Goal: Task Accomplishment & Management: Complete application form

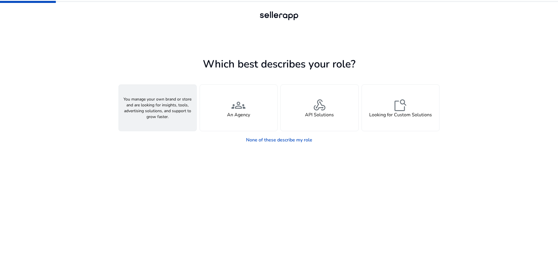
click at [150, 117] on h4 "A Seller" at bounding box center [158, 115] width 18 height 6
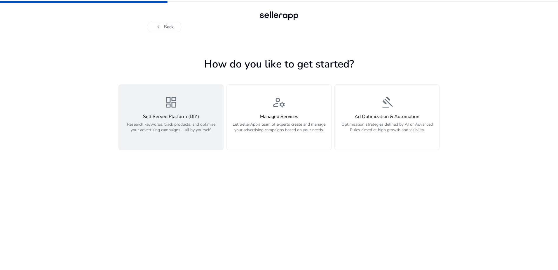
click at [151, 131] on p "Research keywords, track products, and optimize your advertising campaigns – al…" at bounding box center [170, 130] width 97 height 18
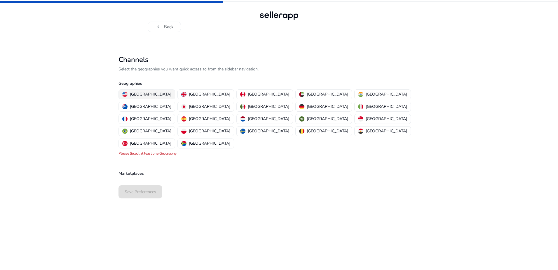
click at [145, 96] on p "[GEOGRAPHIC_DATA]" at bounding box center [150, 94] width 41 height 6
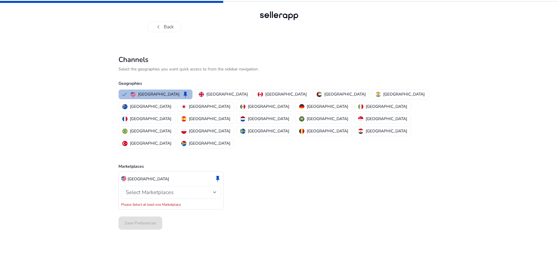
click at [158, 188] on span "Select Marketplaces" at bounding box center [150, 191] width 48 height 7
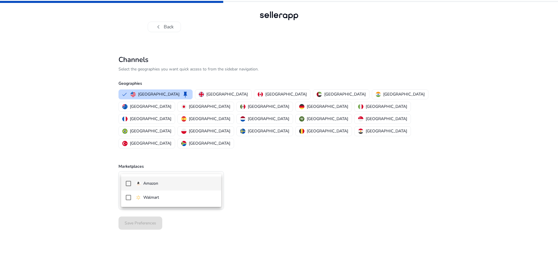
click at [156, 185] on p "Amazon" at bounding box center [150, 183] width 15 height 6
click at [280, 186] on div at bounding box center [279, 135] width 558 height 270
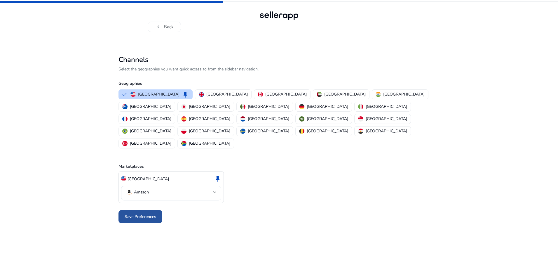
click at [124, 209] on span at bounding box center [140, 216] width 44 height 14
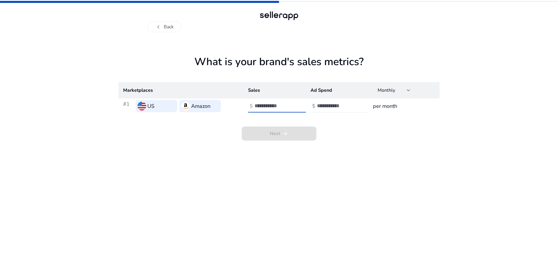
click at [272, 105] on input "number" at bounding box center [273, 105] width 39 height 6
click at [393, 106] on h3 "per month" at bounding box center [404, 106] width 62 height 8
click at [268, 101] on div at bounding box center [280, 105] width 53 height 13
type input "*"
click at [340, 104] on input "number" at bounding box center [336, 105] width 39 height 6
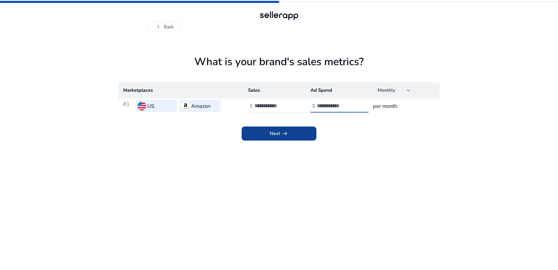
type input "*"
click at [291, 127] on span at bounding box center [279, 133] width 75 height 14
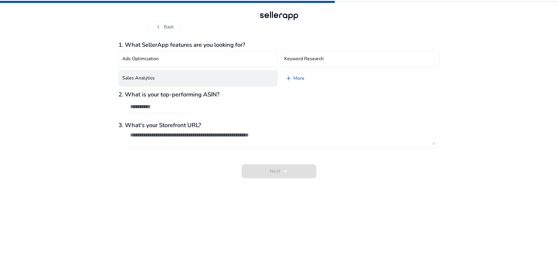
click at [198, 78] on button "Sales Analytics" at bounding box center [197, 78] width 159 height 16
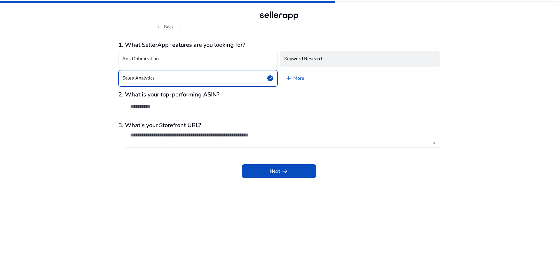
click at [296, 56] on h4 "Keyword Research" at bounding box center [303, 59] width 39 height 6
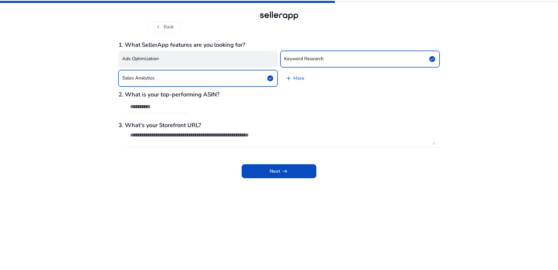
click at [245, 61] on button "Ads Optimization" at bounding box center [197, 59] width 159 height 16
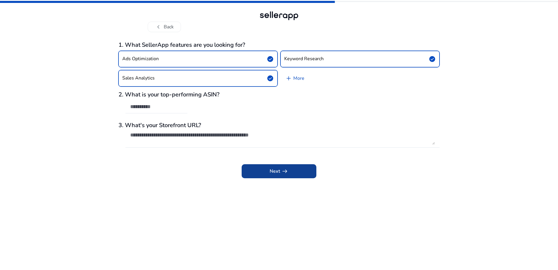
click at [284, 167] on span "arrow_right_alt" at bounding box center [284, 170] width 7 height 7
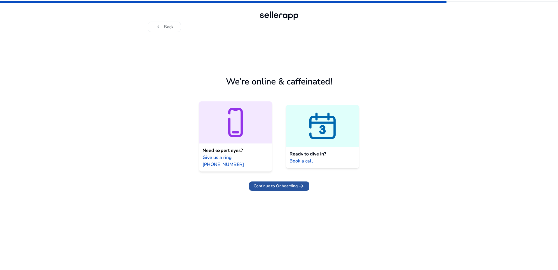
click at [289, 183] on span "Continue to Onboarding" at bounding box center [276, 186] width 44 height 6
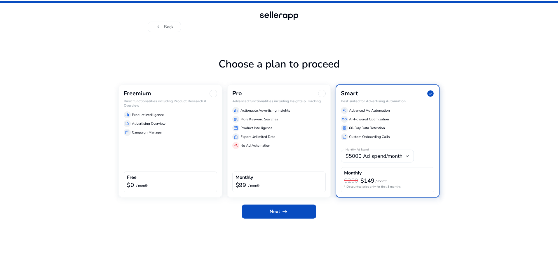
click at [187, 133] on div "storefront Campaign Manager" at bounding box center [170, 132] width 93 height 7
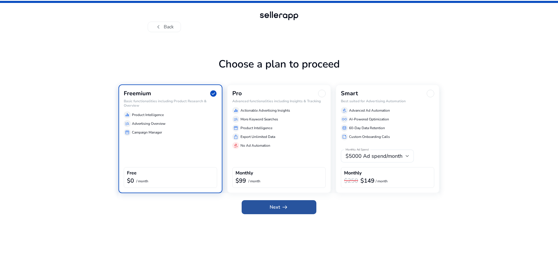
click at [298, 213] on span at bounding box center [279, 207] width 75 height 14
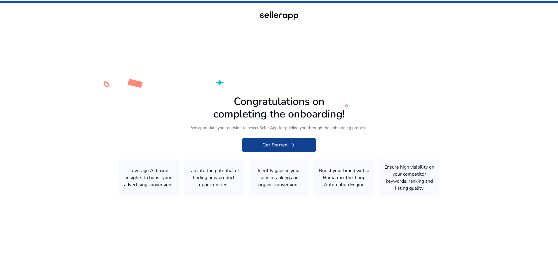
click at [297, 147] on span at bounding box center [279, 145] width 75 height 14
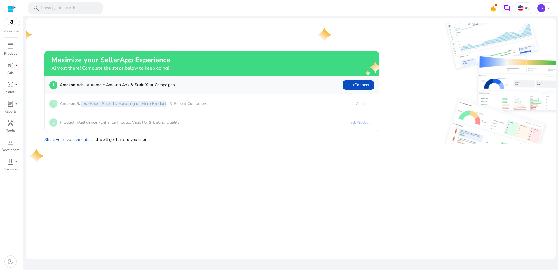
drag, startPoint x: 80, startPoint y: 103, endPoint x: 167, endPoint y: 107, distance: 86.5
click at [167, 107] on div "2 Amazon Sales - Boost Sales by Focusing on Hero Products & Repeat Customers" at bounding box center [128, 103] width 158 height 9
click at [64, 108] on div "2 Amazon Sales - Boost Sales by Focusing on Hero Products & Repeat Customers" at bounding box center [128, 103] width 158 height 9
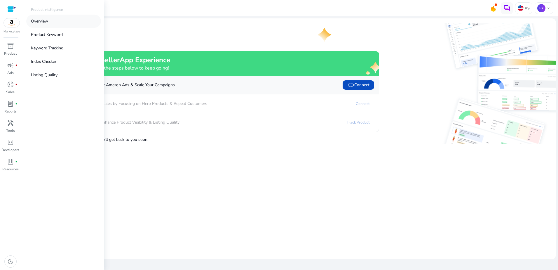
click at [44, 24] on p "Overview" at bounding box center [39, 21] width 17 height 6
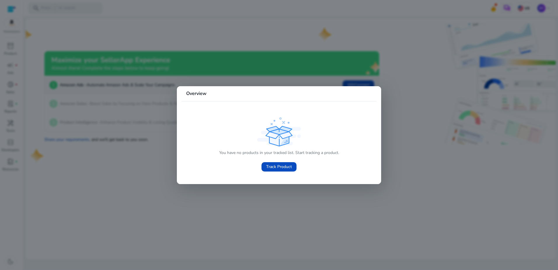
click at [170, 161] on div at bounding box center [279, 135] width 558 height 270
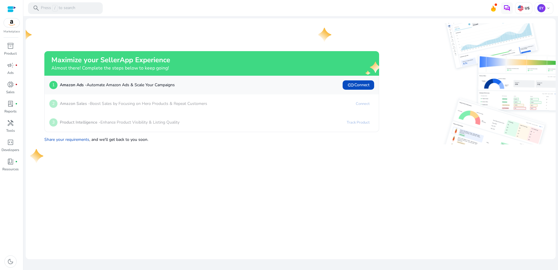
click at [123, 157] on mat-card "Maximize your SellerApp Experience Almost there! Complete the steps below to ke…" at bounding box center [291, 138] width 530 height 240
click at [13, 67] on span "campaign" at bounding box center [10, 65] width 7 height 7
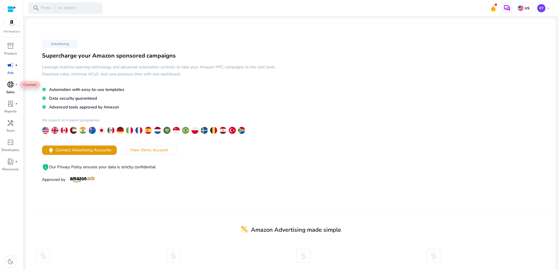
click at [10, 85] on span "donut_small" at bounding box center [10, 84] width 7 height 7
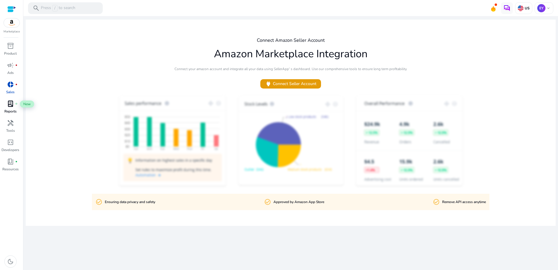
click at [11, 107] on span "lab_profile" at bounding box center [10, 103] width 7 height 7
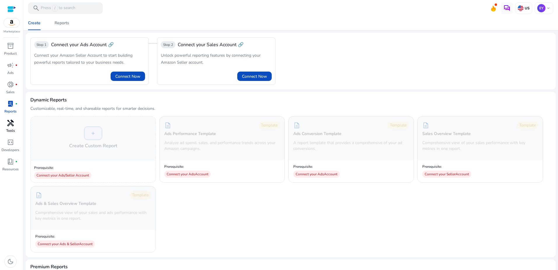
drag, startPoint x: 12, startPoint y: 129, endPoint x: 8, endPoint y: 134, distance: 5.8
click at [12, 130] on p "Tools" at bounding box center [10, 130] width 9 height 5
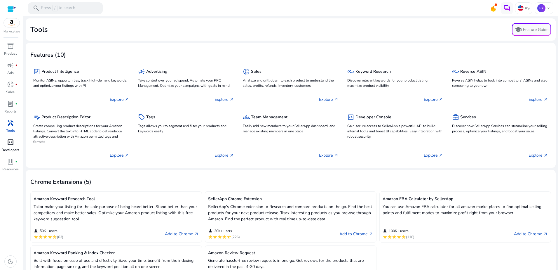
click at [13, 147] on link "code_blocks Developers" at bounding box center [10, 146] width 21 height 19
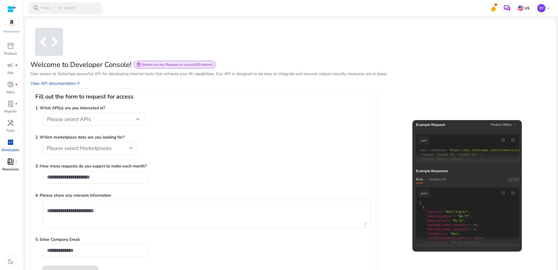
click at [11, 158] on span "book_4" at bounding box center [10, 161] width 7 height 7
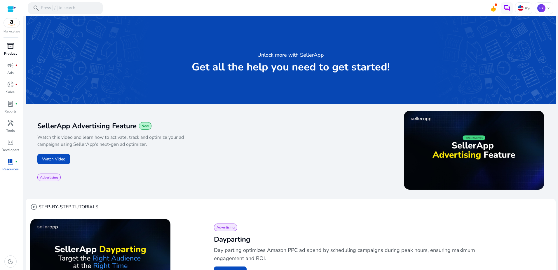
click at [10, 55] on p "Product" at bounding box center [10, 53] width 13 height 5
click at [13, 26] on img at bounding box center [12, 22] width 16 height 9
